Goal: Task Accomplishment & Management: Manage account settings

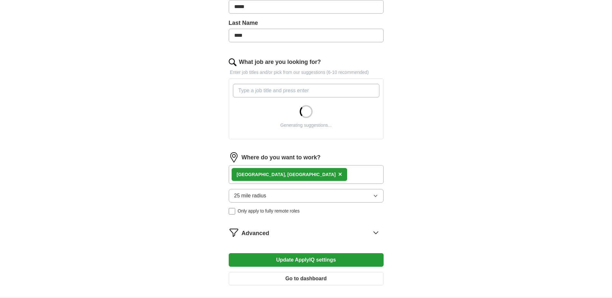
scroll to position [161, 0]
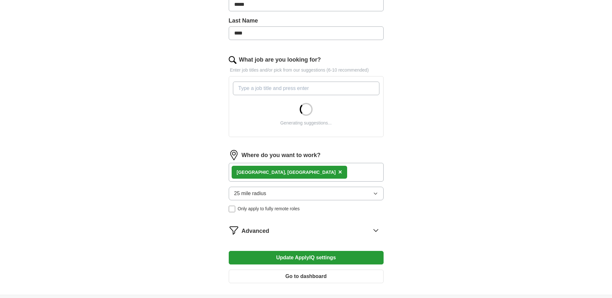
click at [374, 192] on icon "button" at bounding box center [375, 193] width 5 height 5
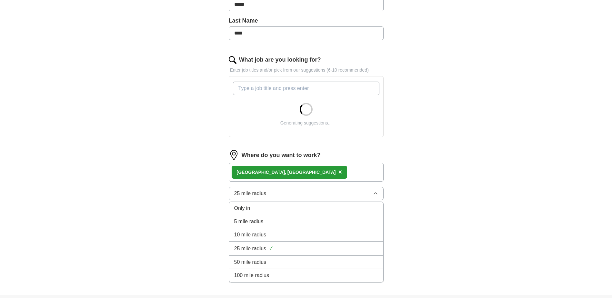
click at [272, 265] on div "50 mile radius" at bounding box center [306, 262] width 144 height 8
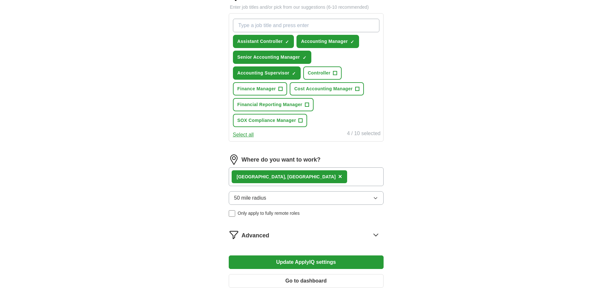
scroll to position [258, 0]
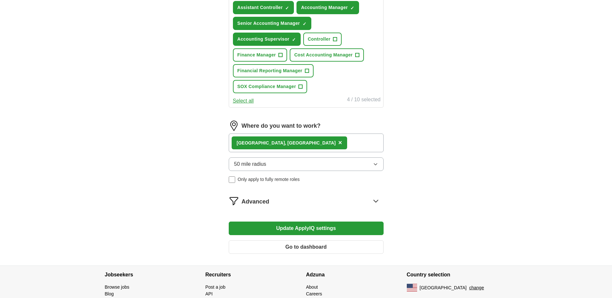
click at [308, 230] on button "Update ApplyIQ settings" at bounding box center [306, 229] width 155 height 14
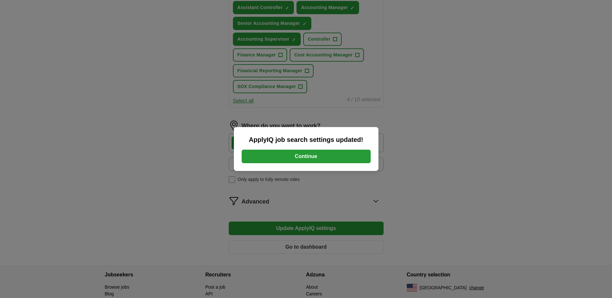
click at [309, 159] on button "Continue" at bounding box center [306, 157] width 129 height 14
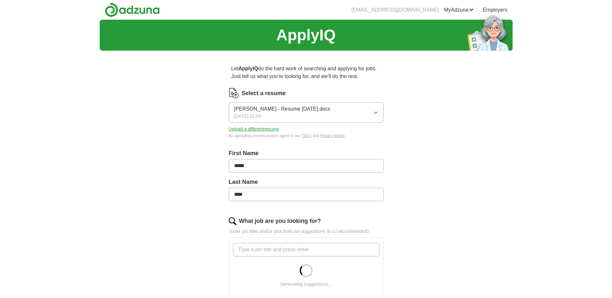
click at [140, 100] on div "ApplyIQ Let ApplyIQ do the hard work of searching and applying for jobs. Just t…" at bounding box center [306, 238] width 413 height 436
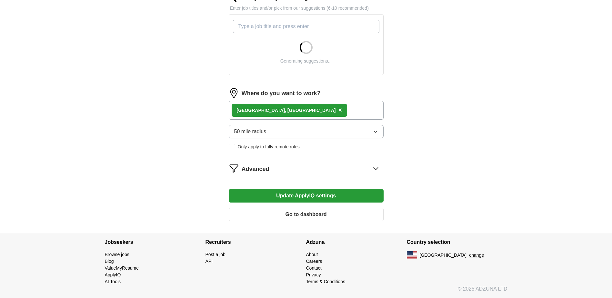
click at [294, 196] on button "Update ApplyIQ settings" at bounding box center [306, 196] width 155 height 14
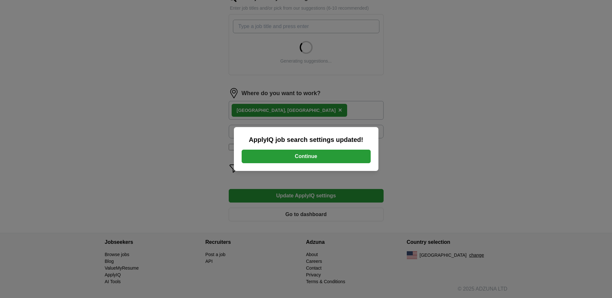
click at [308, 158] on button "Continue" at bounding box center [306, 157] width 129 height 14
